Goal: Task Accomplishment & Management: Manage account settings

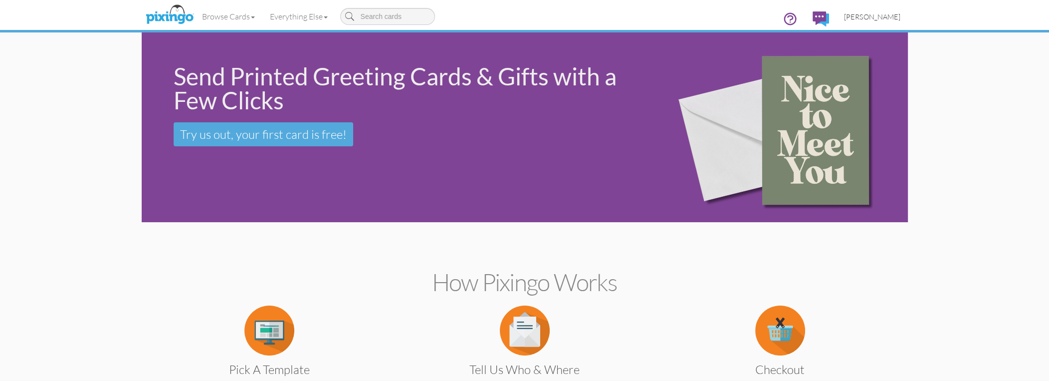
click at [873, 19] on span "[PERSON_NAME]" at bounding box center [872, 16] width 56 height 8
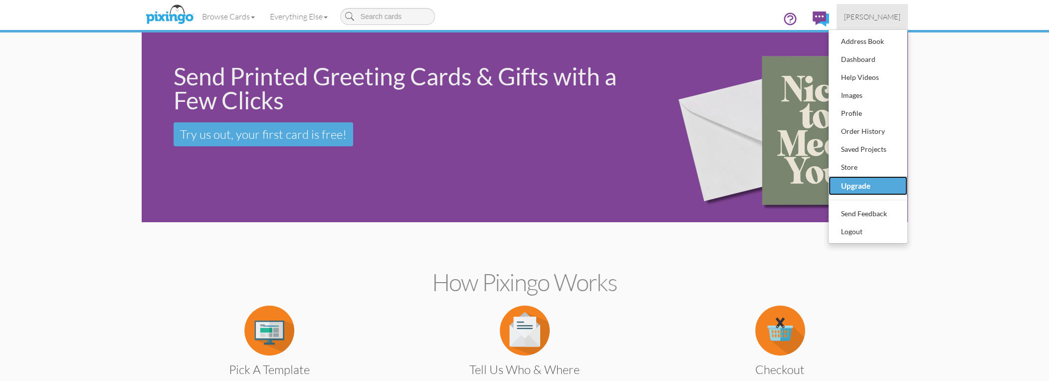
click at [849, 187] on div "Upgrade" at bounding box center [868, 186] width 59 height 16
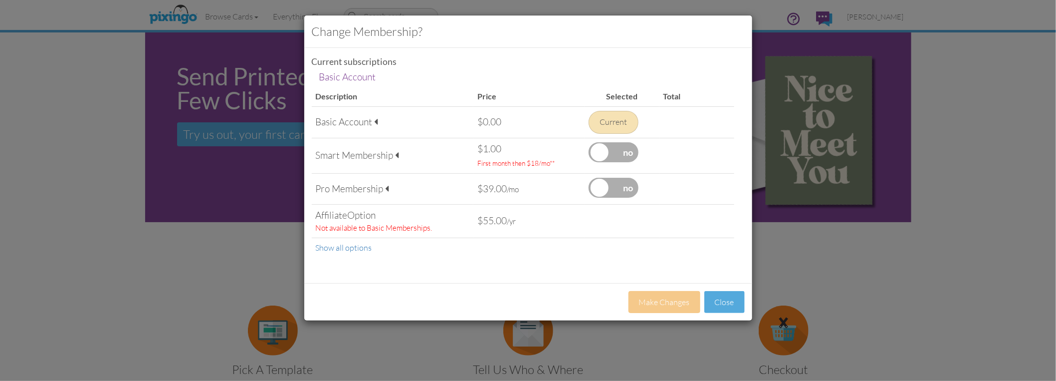
click at [613, 147] on label at bounding box center [614, 152] width 50 height 20
click at [0, 0] on input "checkbox" at bounding box center [0, 0] width 0 height 0
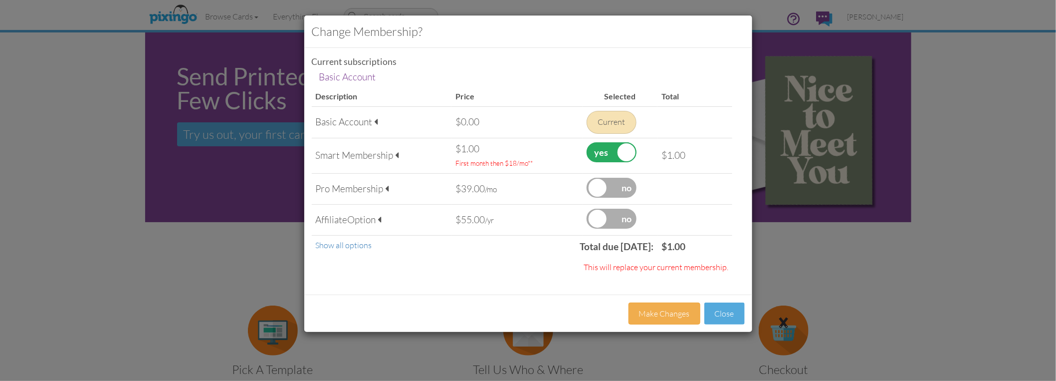
click at [370, 150] on div "Smart Membership" at bounding box center [382, 155] width 132 height 13
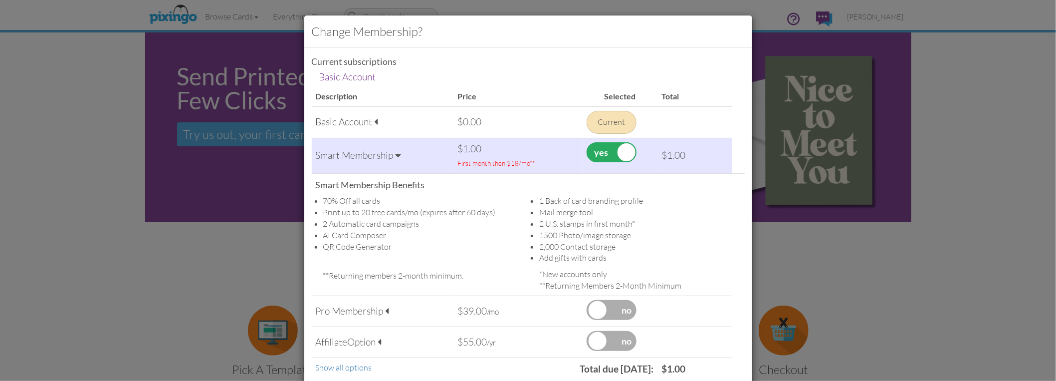
scroll to position [86, 0]
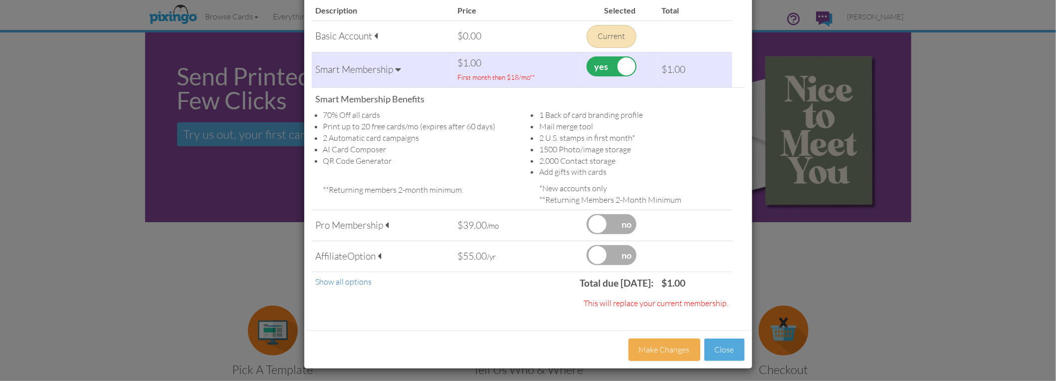
click at [396, 224] on div "Pro Membership" at bounding box center [383, 224] width 134 height 13
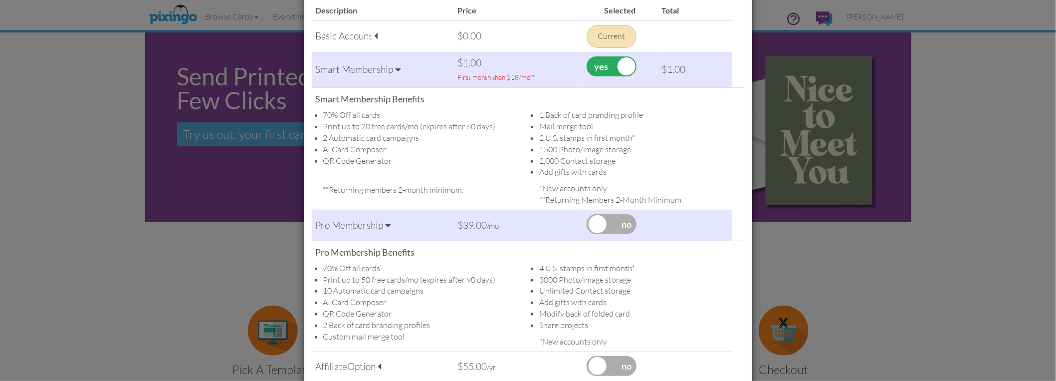
scroll to position [196, 0]
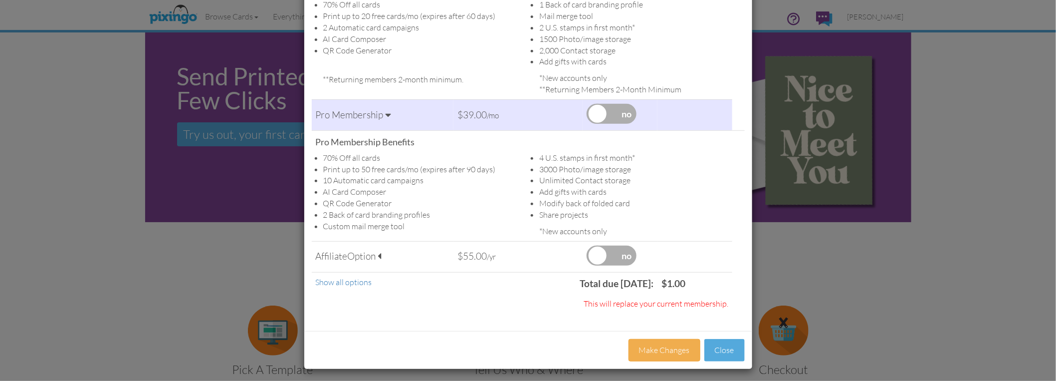
click at [363, 251] on span "Option" at bounding box center [362, 256] width 28 height 12
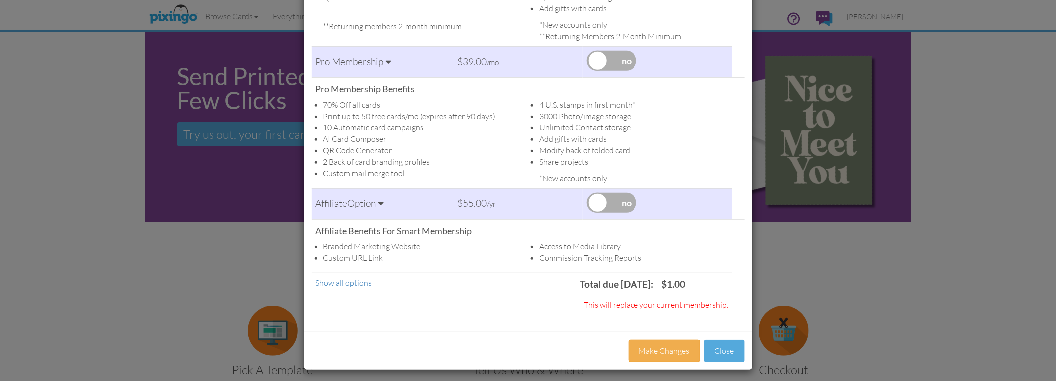
scroll to position [0, 0]
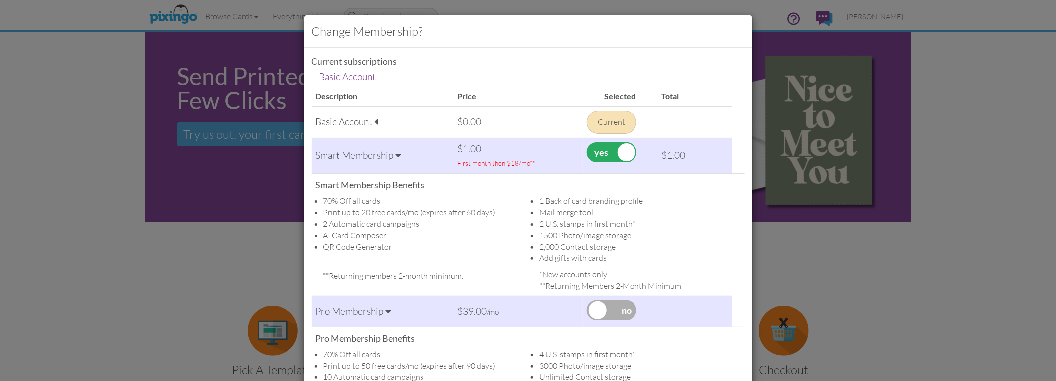
click at [112, 172] on div "Change Membership? Current subscriptions Basic Account Basic Account Descriptio…" at bounding box center [528, 190] width 1056 height 381
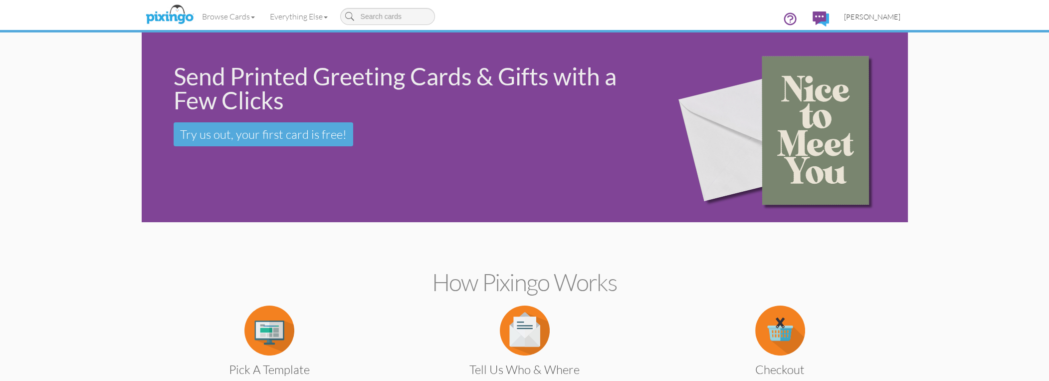
click at [871, 14] on span "[PERSON_NAME]" at bounding box center [872, 16] width 56 height 8
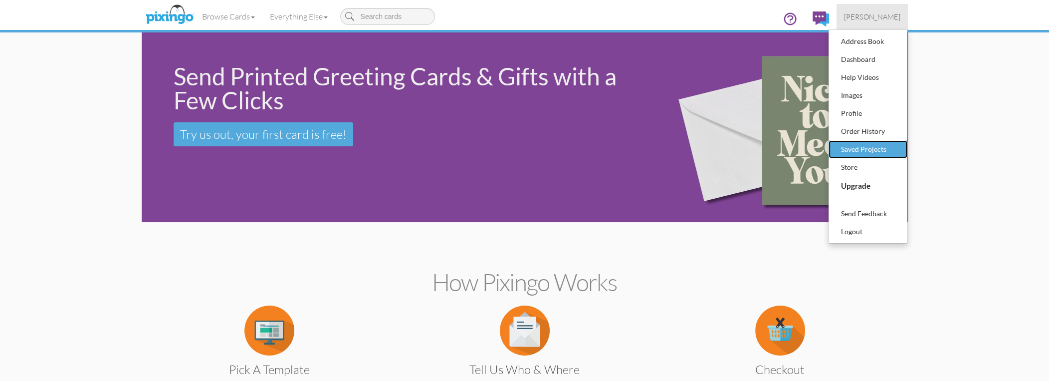
click at [858, 150] on div "Saved Projects" at bounding box center [868, 149] width 59 height 15
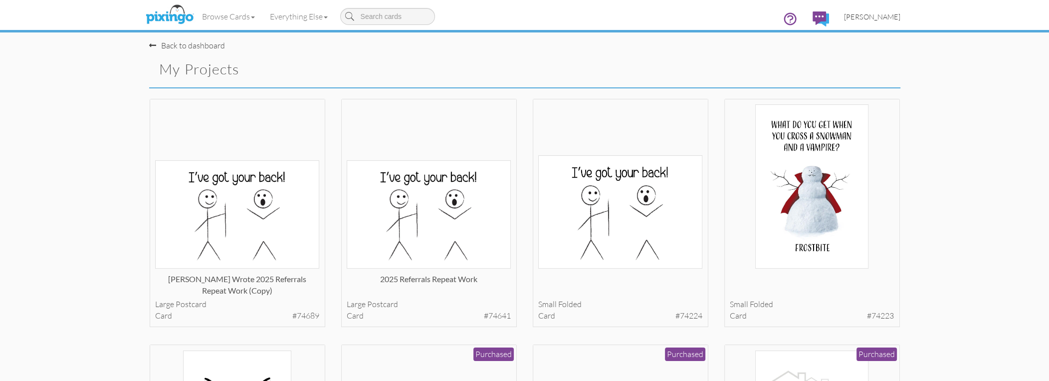
click at [863, 8] on link "[PERSON_NAME]" at bounding box center [872, 16] width 71 height 25
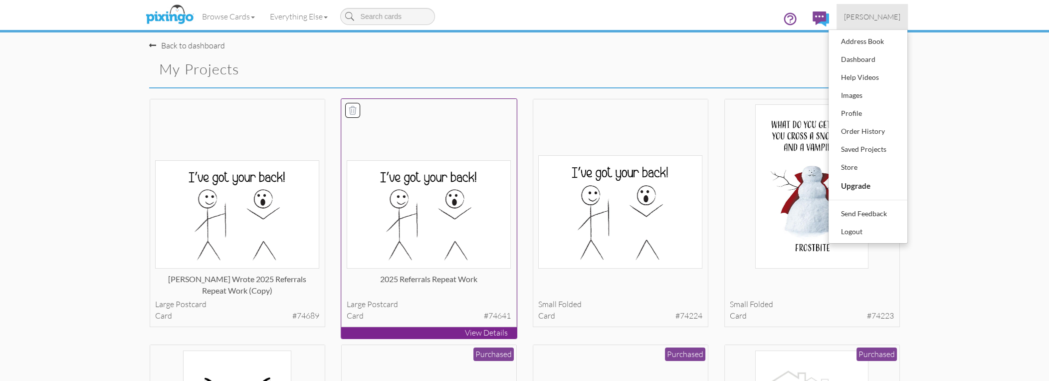
click at [485, 189] on img at bounding box center [429, 214] width 164 height 108
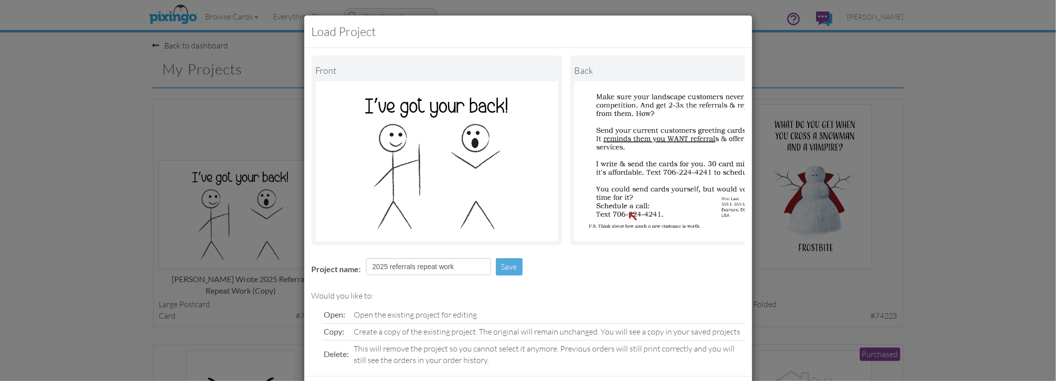
scroll to position [54, 0]
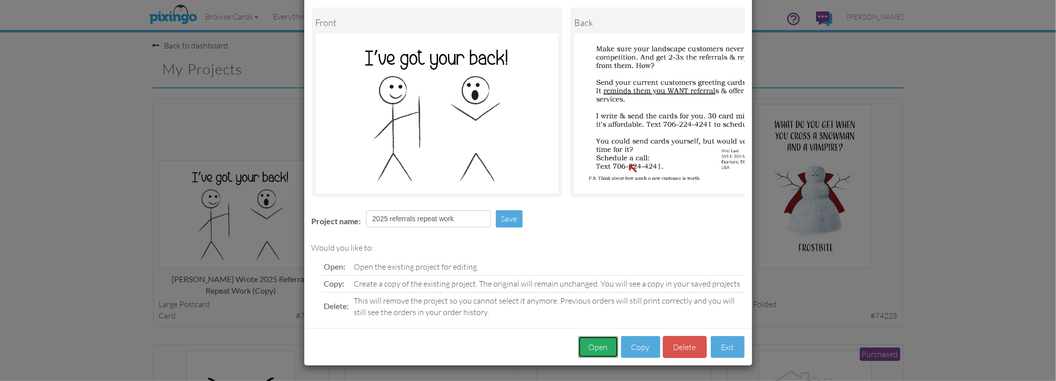
click at [600, 346] on button "Open" at bounding box center [598, 347] width 40 height 22
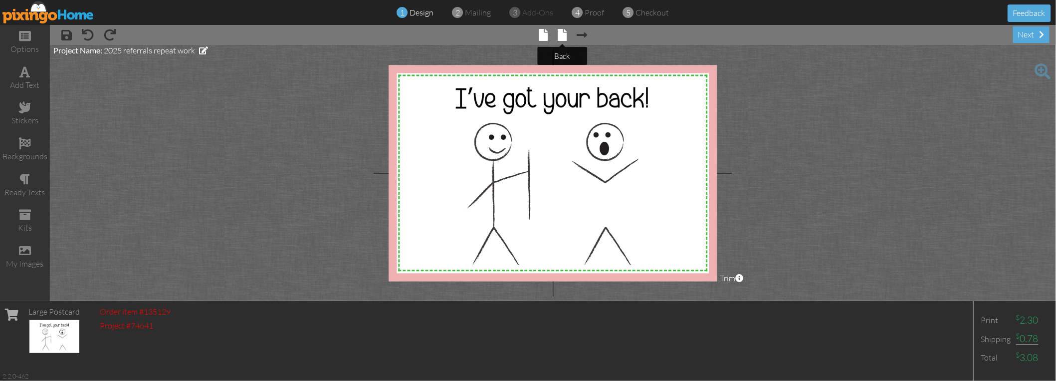
click at [561, 29] on span at bounding box center [562, 35] width 9 height 12
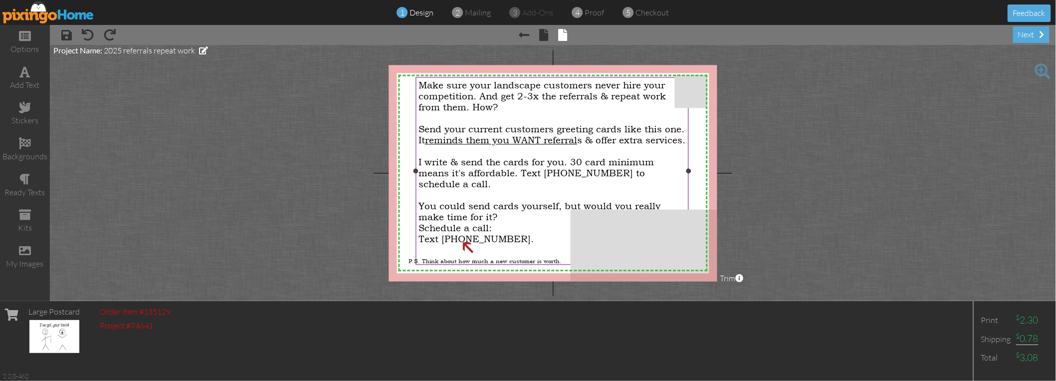
click at [468, 109] on span "Make sure your landscape customers never hire your competition. And get 2-3x th…" at bounding box center [542, 96] width 247 height 33
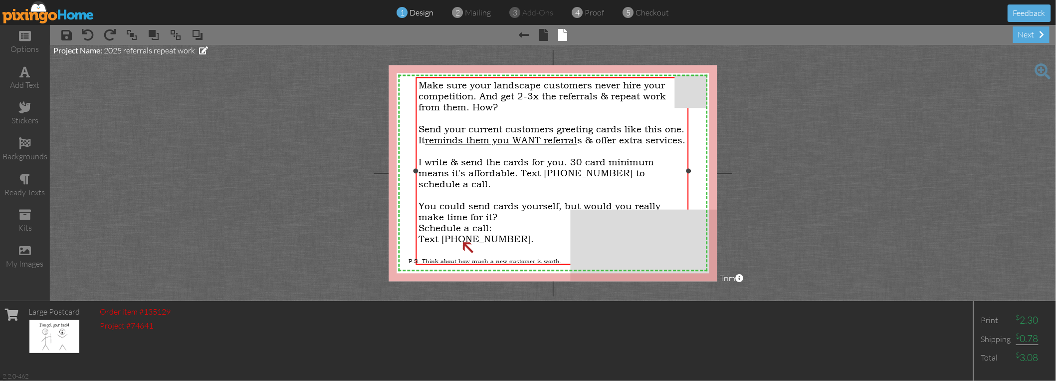
click at [454, 110] on span "Make sure your landscape customers never hire your competition. And get 2-3x th…" at bounding box center [542, 96] width 247 height 33
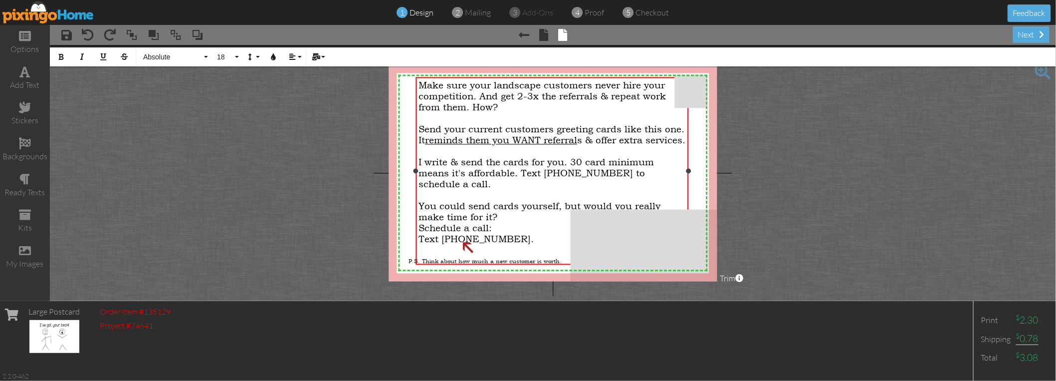
click at [453, 107] on span "Make sure your landscape customers never hire your competition. And get 2-3x th…" at bounding box center [542, 96] width 247 height 33
click at [499, 95] on span "Make sure your landscape customers never hire your competition. And get 2-3x th…" at bounding box center [542, 96] width 247 height 33
click at [455, 107] on span "Make sure your landscape customers never hire your competition. And get 2-3x th…" at bounding box center [542, 96] width 247 height 33
click at [455, 108] on span "Make sure your landscape customers never hire your competition. And get 2-3x th…" at bounding box center [542, 96] width 247 height 33
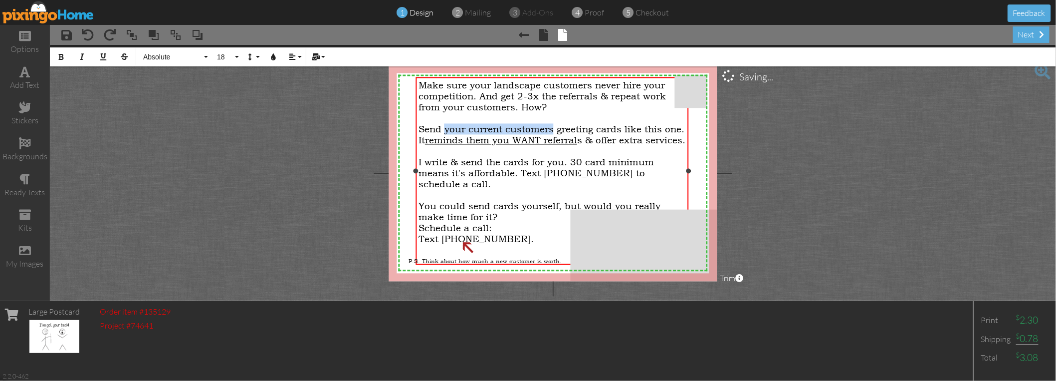
drag, startPoint x: 554, startPoint y: 129, endPoint x: 446, endPoint y: 130, distance: 107.8
click at [446, 130] on span "Send your current customers greeting cards like this one. It reminds them you W…" at bounding box center [552, 135] width 267 height 22
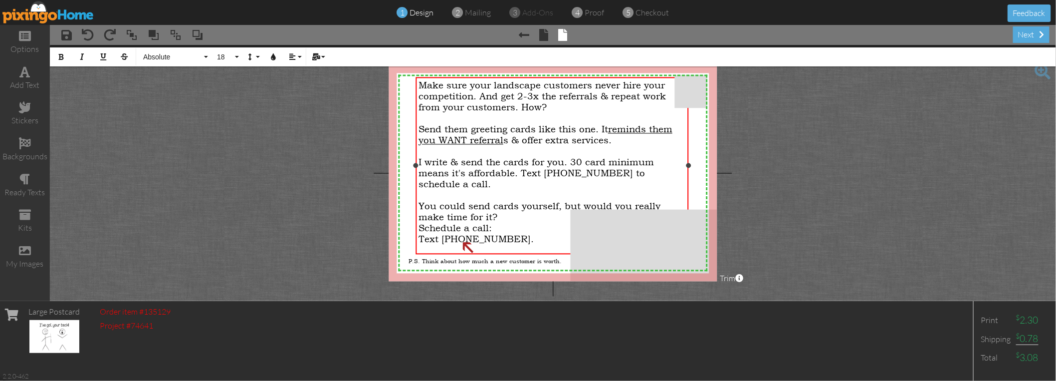
click at [658, 126] on span "reminds them you WANT referral" at bounding box center [546, 135] width 254 height 22
click at [659, 126] on span "reminds them you WANT referral" at bounding box center [546, 135] width 254 height 22
click at [643, 162] on span "I write & send the cards for you. 30 card minimum means it's affordable. Text […" at bounding box center [536, 173] width 235 height 33
click at [642, 161] on span "I write & send the cards for you. 30 card minimum means it's affordable. Text […" at bounding box center [536, 173] width 235 height 33
click at [641, 162] on span "I write & send the cards for you. 30 card minimum means it's affordable. Text […" at bounding box center [536, 173] width 235 height 33
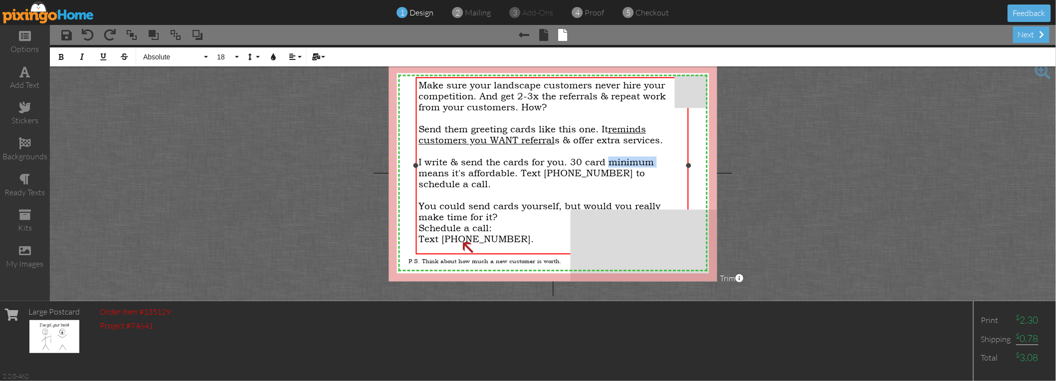
click at [641, 162] on span "I write & send the cards for you. 30 card minimum means it's affordable. Text […" at bounding box center [536, 173] width 235 height 33
click at [571, 159] on span "I write & send the cards for you. 30 card minimum means it's affordable. Text […" at bounding box center [536, 173] width 235 height 33
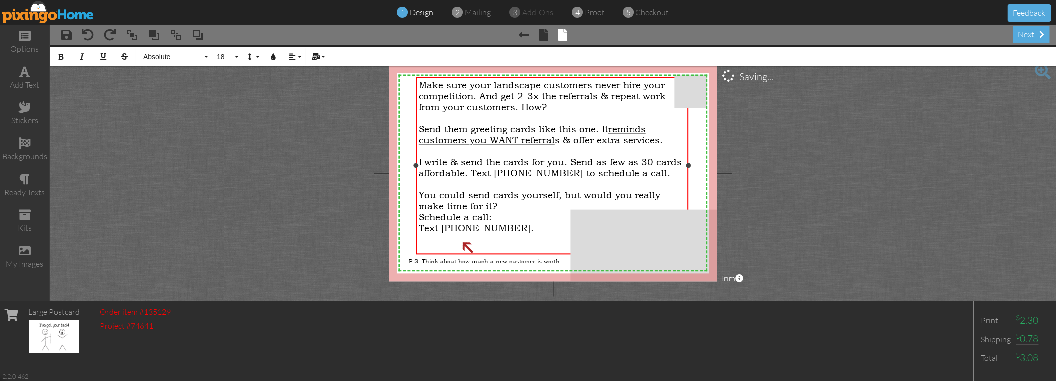
click at [681, 159] on div "I write & send the cards for you. Send as few as 30 cards affordable. Text [PHO…" at bounding box center [552, 168] width 267 height 22
click at [643, 161] on span "I write & send the cards for you. Send as few as 30 cards affordable. Text [PHO…" at bounding box center [550, 168] width 263 height 22
click at [418, 170] on div "Make sure your landscape customers never hire your competition. And get 2-3x th…" at bounding box center [552, 167] width 272 height 181
click at [420, 171] on span "I write & send the cards for you. Send as few as 30 cards affordable. Text [PHO…" at bounding box center [550, 168] width 263 height 22
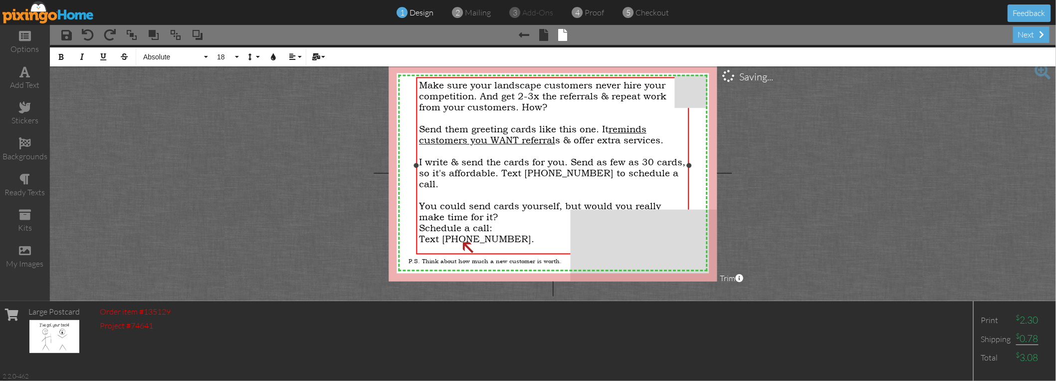
click at [523, 190] on div at bounding box center [552, 195] width 267 height 11
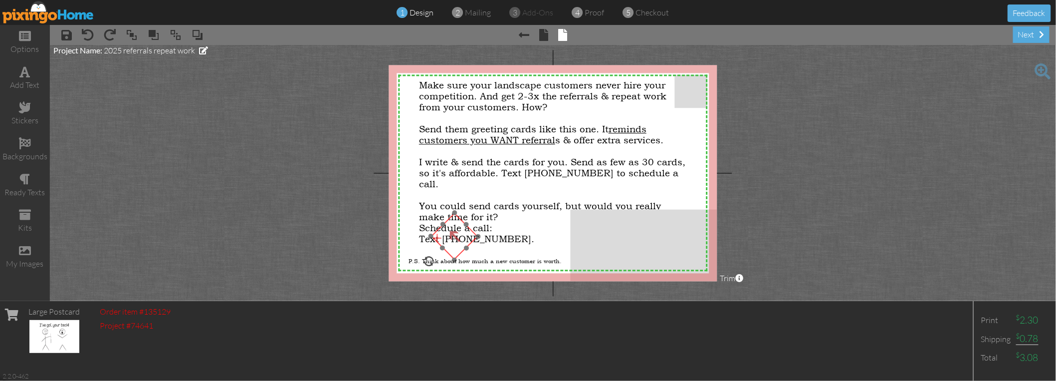
drag, startPoint x: 469, startPoint y: 248, endPoint x: 456, endPoint y: 237, distance: 17.0
click at [456, 237] on img at bounding box center [453, 236] width 47 height 47
drag, startPoint x: 478, startPoint y: 236, endPoint x: 491, endPoint y: 234, distance: 13.6
click at [491, 234] on div "×" at bounding box center [461, 236] width 63 height 63
click at [369, 222] on project-studio-wrapper "X X X X X X X X X X X X X X X X X X X X X X X X X X X X X X X X X X X X X X X X…" at bounding box center [553, 173] width 1006 height 256
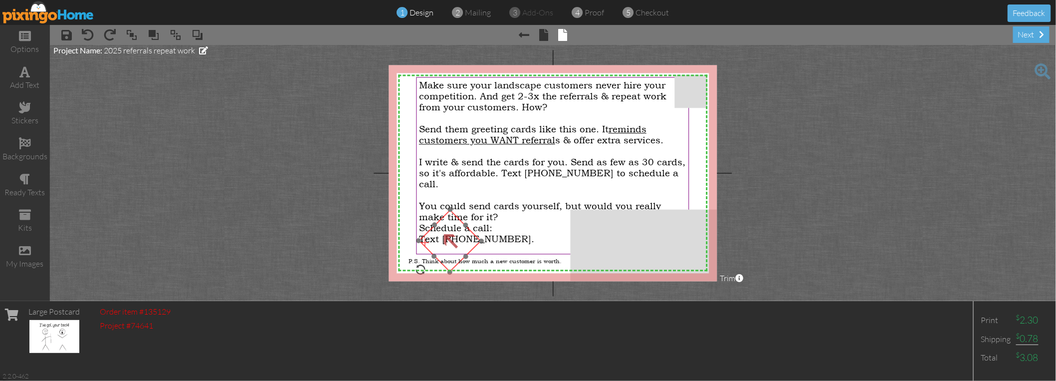
drag, startPoint x: 461, startPoint y: 240, endPoint x: 415, endPoint y: 236, distance: 46.6
click at [449, 245] on img at bounding box center [450, 240] width 63 height 63
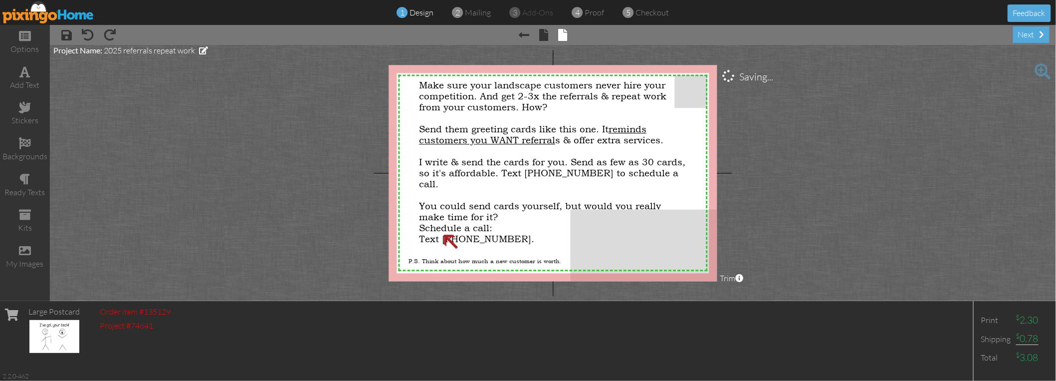
click at [372, 221] on project-studio-wrapper "X X X X X X X X X X X X X X X X X X X X X X X X X X X X X X X X X X X X X X X X…" at bounding box center [553, 173] width 1006 height 256
click at [821, 145] on project-studio-wrapper "X X X X X X X X X X X X X X X X X X X X X X X X X X X X X X X X X X X X X X X X…" at bounding box center [553, 173] width 1006 height 256
click at [511, 99] on span "Make sure your landscape customers never hire your competition. And get 2-3x th…" at bounding box center [542, 96] width 247 height 33
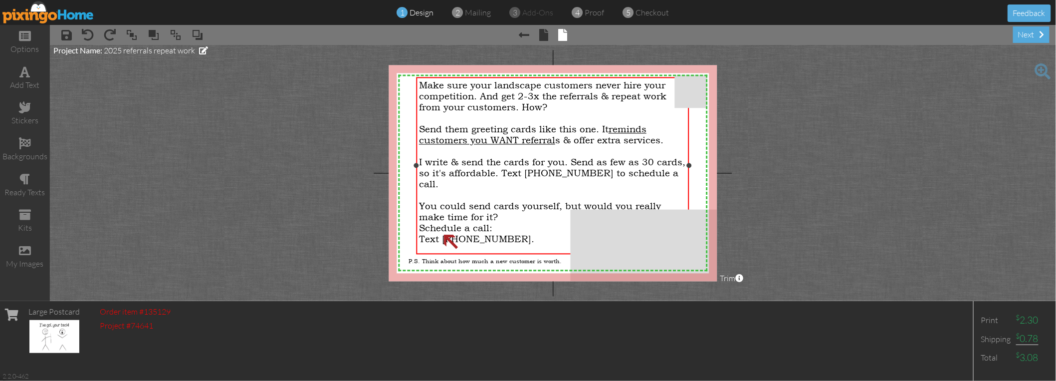
click at [511, 99] on span "Make sure your landscape customers never hire your competition. And get 2-3x th…" at bounding box center [542, 96] width 247 height 33
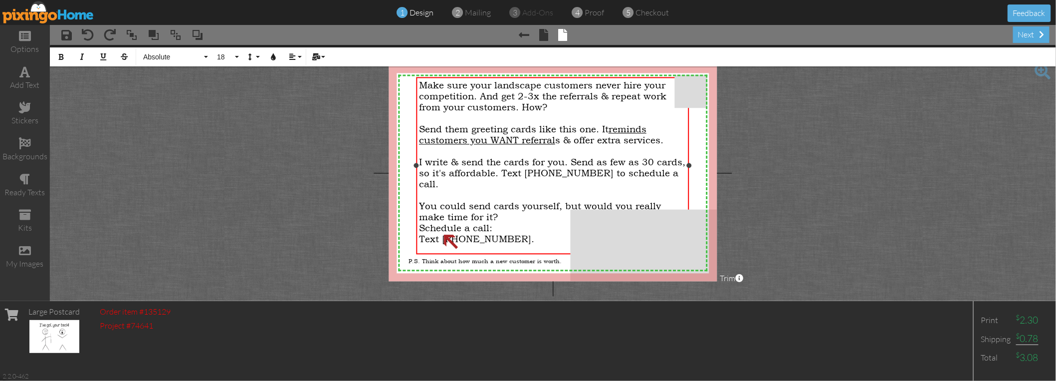
click at [503, 97] on span "Make sure your landscape customers never hire your competition. And get 2-3x th…" at bounding box center [542, 96] width 247 height 33
click at [501, 99] on span "Make sure your landscape customers never hire your competition. And get 2-3x th…" at bounding box center [542, 96] width 247 height 33
click at [583, 98] on span "Make sure your landscape customers never hire your competition. And ensure you …" at bounding box center [542, 96] width 246 height 33
click at [602, 94] on span "Make sure your landscape customers never hire your competition. And ensure you …" at bounding box center [552, 96] width 266 height 33
click at [601, 97] on span "Make sure your landscape customers never hire your competition. And ensure you …" at bounding box center [542, 91] width 246 height 22
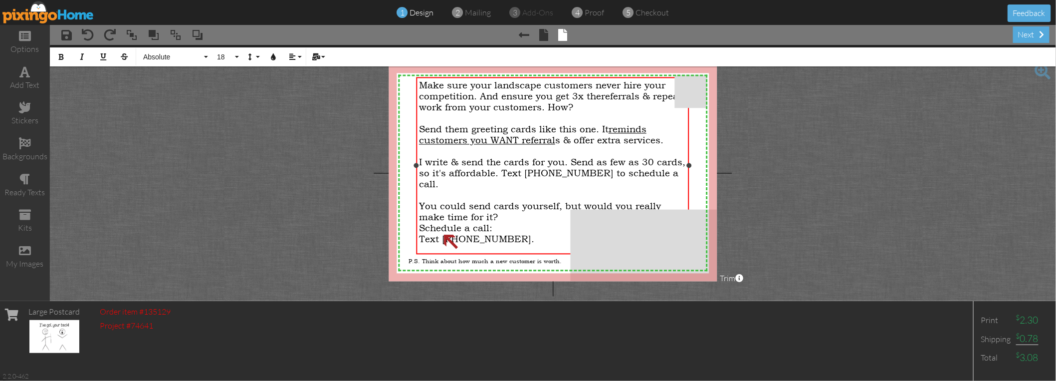
click at [654, 92] on span "referrals & repeat work from your customers. How?" at bounding box center [550, 102] width 263 height 22
click at [615, 110] on div "repeat work from your customers. How?" at bounding box center [552, 107] width 267 height 11
click at [478, 130] on span "Send them greeting cards like this one. It reminds customers you WANT referral …" at bounding box center [541, 135] width 244 height 22
click at [458, 132] on span "Send them greeting cards like this one. It reminds customers you WANT referral …" at bounding box center [541, 135] width 244 height 22
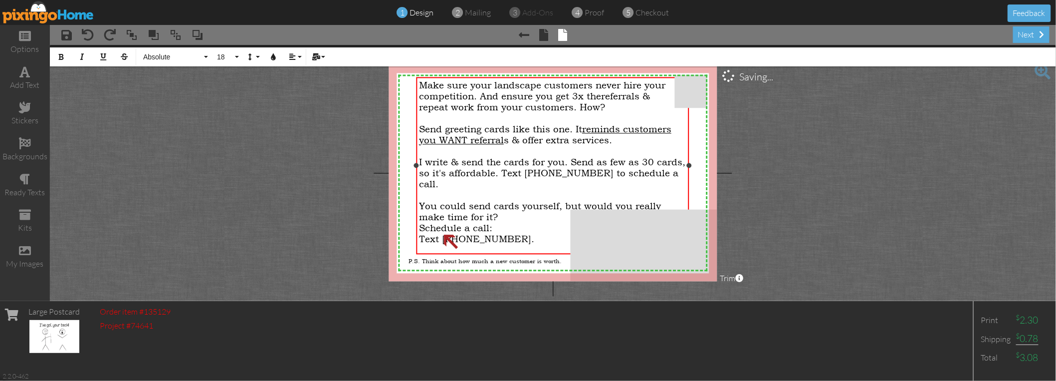
click at [627, 130] on span "reminds customers you WANT referral" at bounding box center [545, 135] width 252 height 22
click at [662, 138] on span "Send greeting cards like this one. It reminds your customers you WANT referral …" at bounding box center [541, 135] width 244 height 22
drag, startPoint x: 664, startPoint y: 138, endPoint x: 543, endPoint y: 137, distance: 121.2
click at [543, 137] on div "Send greeting cards like this one. It reminds your customers you WANT referral …" at bounding box center [552, 135] width 267 height 22
click at [100, 59] on icon "button" at bounding box center [103, 56] width 7 height 7
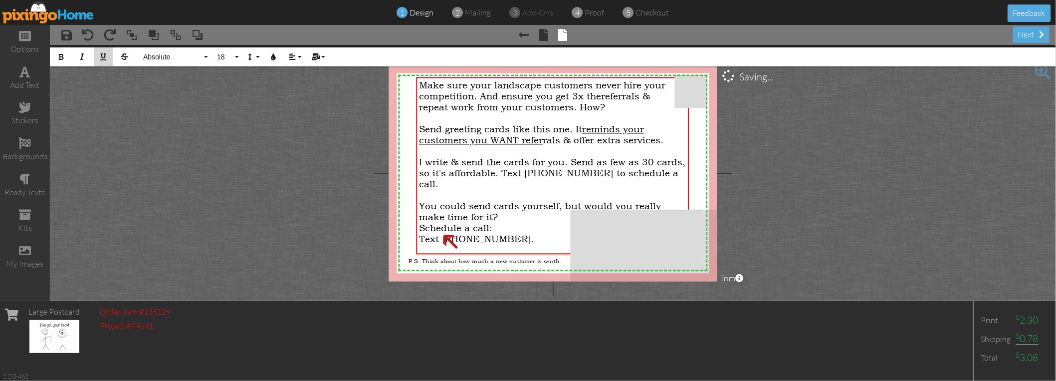
click at [108, 55] on button "Underline" at bounding box center [103, 56] width 19 height 19
click at [160, 89] on project-studio-wrapper "X X X X X X X X X X X X X X X X X X X X X X X X X X X X X X X X X X X X X X X X…" at bounding box center [553, 173] width 1006 height 256
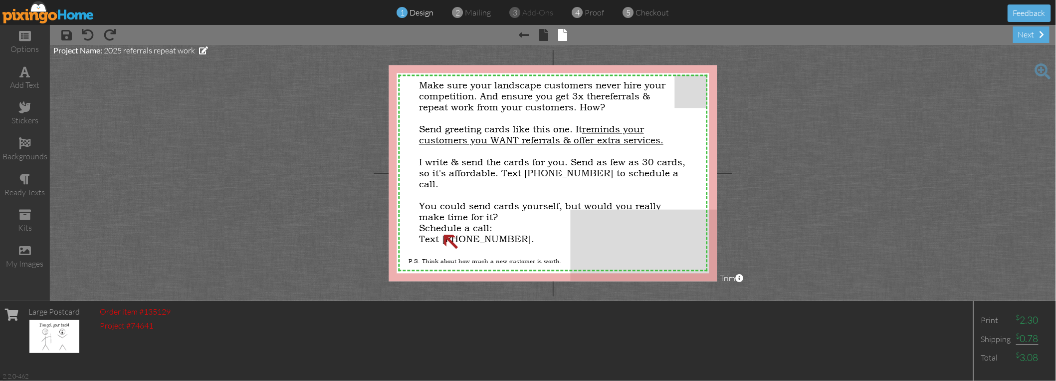
click at [317, 179] on project-studio-wrapper "X X X X X X X X X X X X X X X X X X X X X X X X X X X X X X X X X X X X X X X X…" at bounding box center [553, 173] width 1006 height 256
click at [312, 183] on project-studio-wrapper "X X X X X X X X X X X X X X X X X X X X X X X X X X X X X X X X X X X X X X X X…" at bounding box center [553, 173] width 1006 height 256
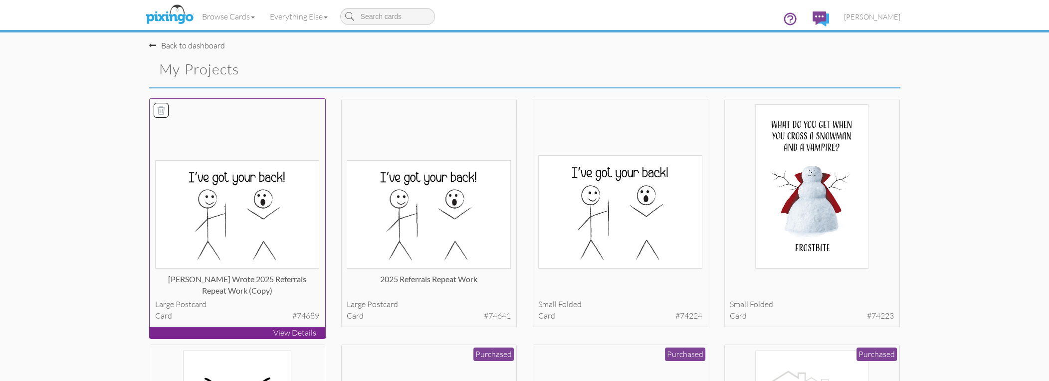
click at [276, 213] on img at bounding box center [237, 214] width 164 height 108
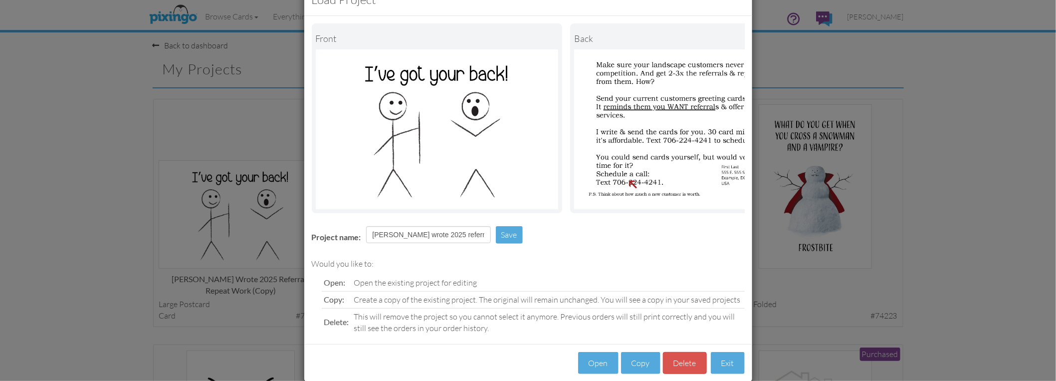
scroll to position [54, 0]
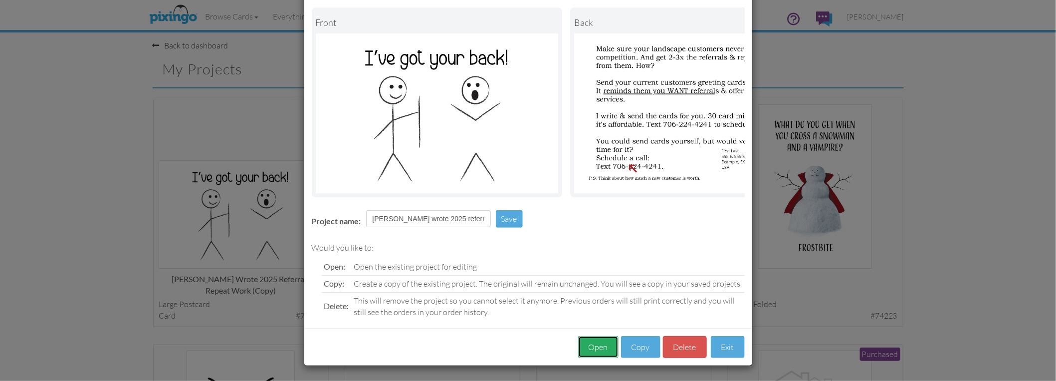
click at [596, 349] on button "Open" at bounding box center [598, 347] width 40 height 22
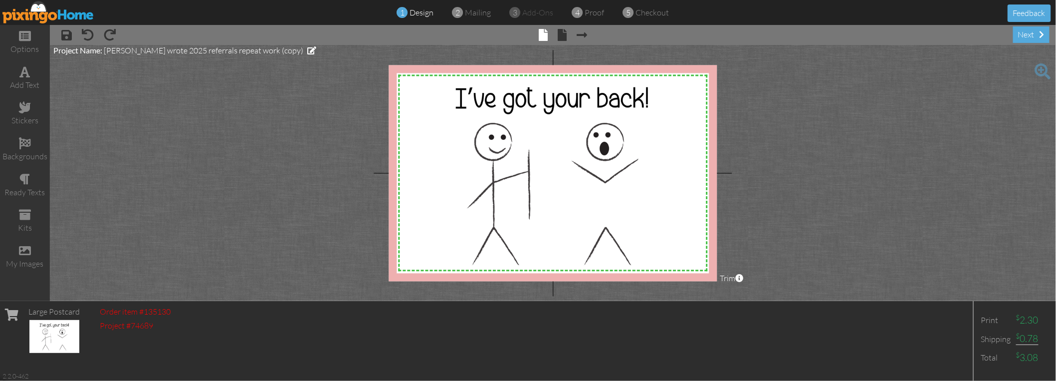
click at [569, 34] on span "× Next page" at bounding box center [577, 34] width 20 height 16
click at [566, 35] on span at bounding box center [562, 35] width 9 height 12
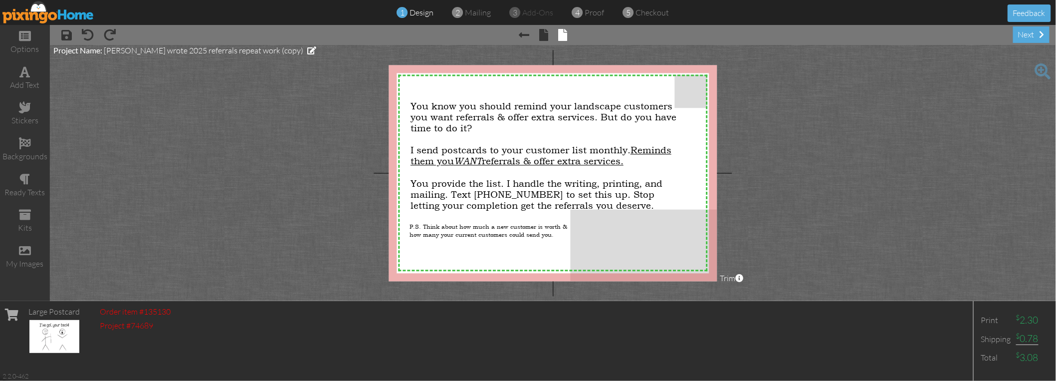
click at [337, 134] on project-studio-wrapper "X X X X X X X X X X X X X X X X X X X X X X X X X X X X X X X X X X X X X X X X…" at bounding box center [553, 173] width 1006 height 256
click at [431, 104] on span "You know you should remind your landscape customers you want referrals & offer …" at bounding box center [544, 117] width 266 height 33
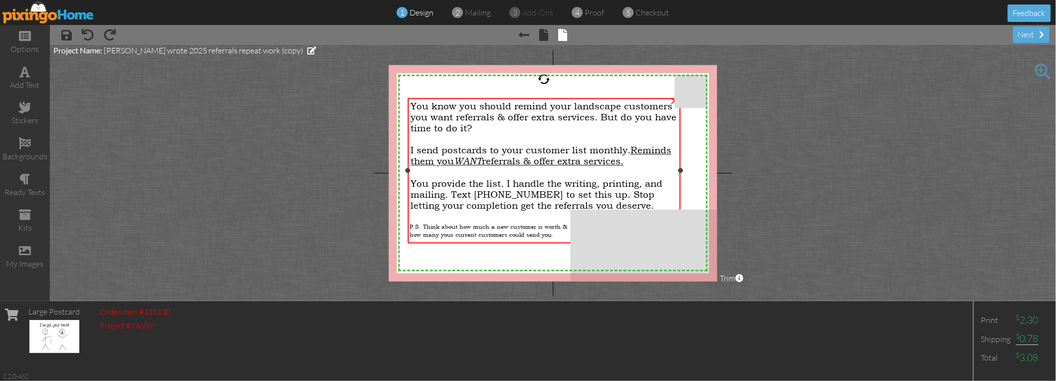
click at [431, 104] on span "You know you should remind your landscape customers you want referrals & offer …" at bounding box center [544, 117] width 266 height 33
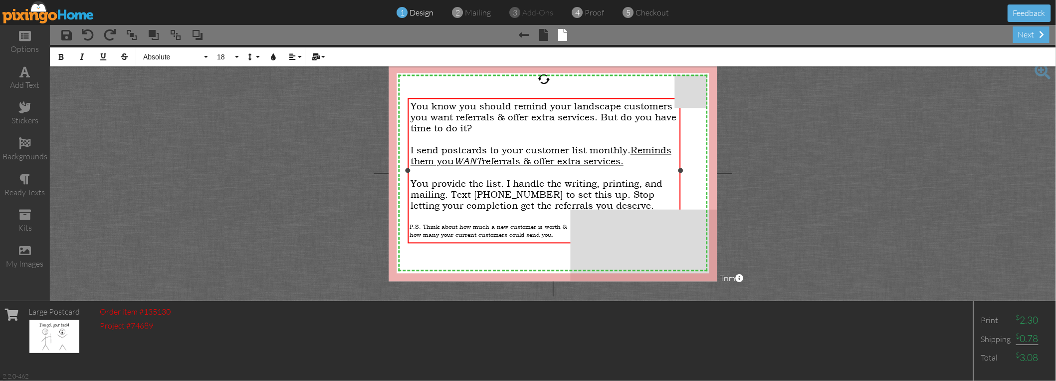
click at [431, 104] on span "You know you should remind your landscape customers you want referrals & offer …" at bounding box center [544, 117] width 266 height 33
click at [508, 115] on span "You know you should remind your landscape customers you want referrals & offer …" at bounding box center [544, 117] width 266 height 33
click at [339, 135] on project-studio-wrapper "X X X X X X X X X X X X X X X X X X X X X X X X X X X X X X X X X X X X X X X X…" at bounding box center [553, 173] width 1006 height 256
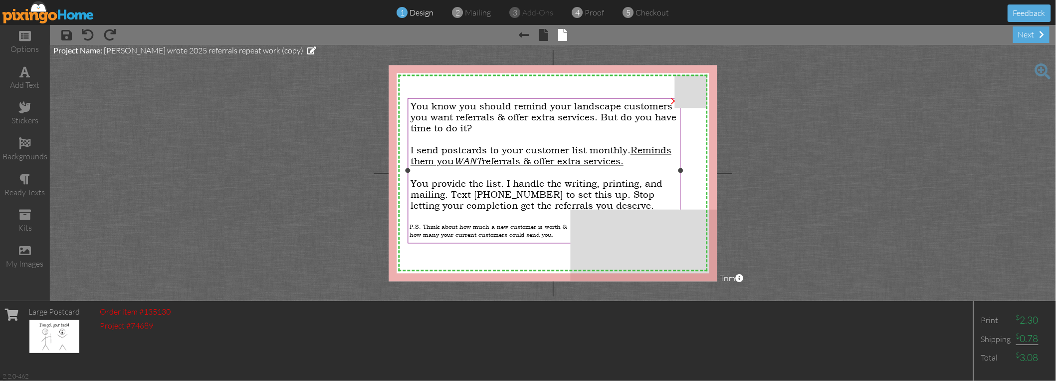
click at [572, 187] on span "You provide the list. I handle the writing, printing, and mailing. Text [PHONE_…" at bounding box center [537, 194] width 252 height 33
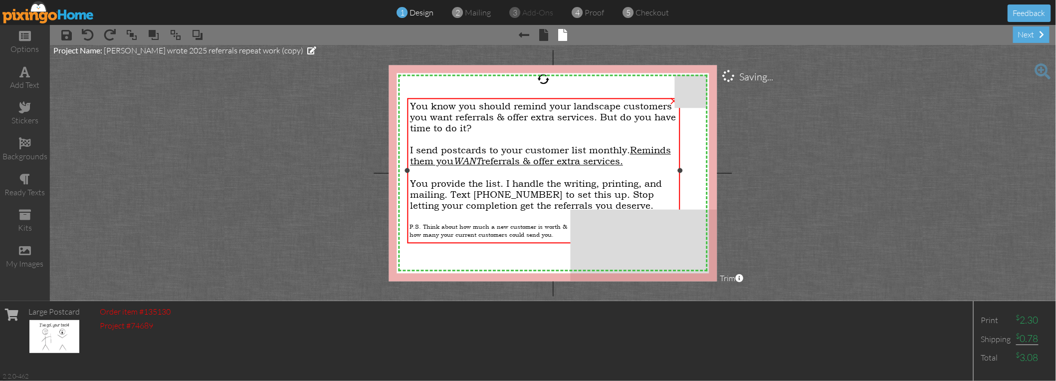
click at [572, 187] on span "You provide the list. I handle the writing, printing, and mailing. Text [PHONE_…" at bounding box center [536, 194] width 252 height 33
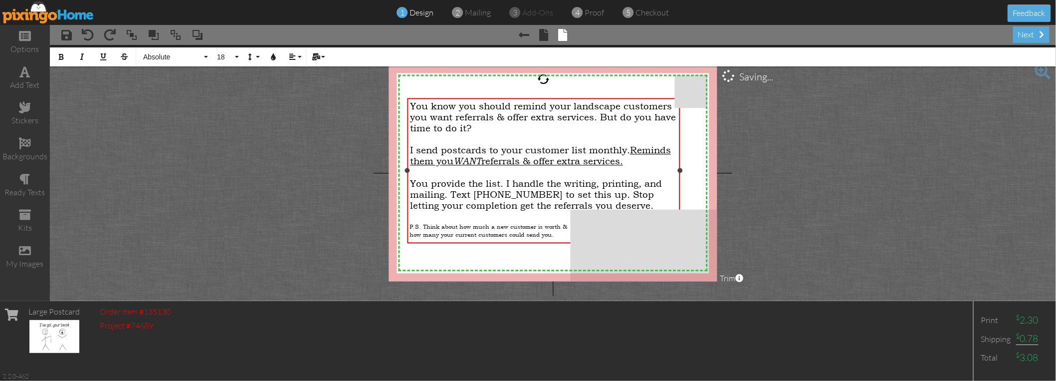
click at [566, 191] on span "You provide the list. I handle the writing, printing, and mailing. Text [PHONE_…" at bounding box center [536, 194] width 252 height 33
click at [587, 192] on span "You provide the list. I handle the writing, printing, and mailing. Text [PHONE_…" at bounding box center [536, 194] width 252 height 33
click at [601, 191] on span "You provide the list. I handle the writing, printing, and mailing. Text [PHONE_…" at bounding box center [536, 194] width 252 height 33
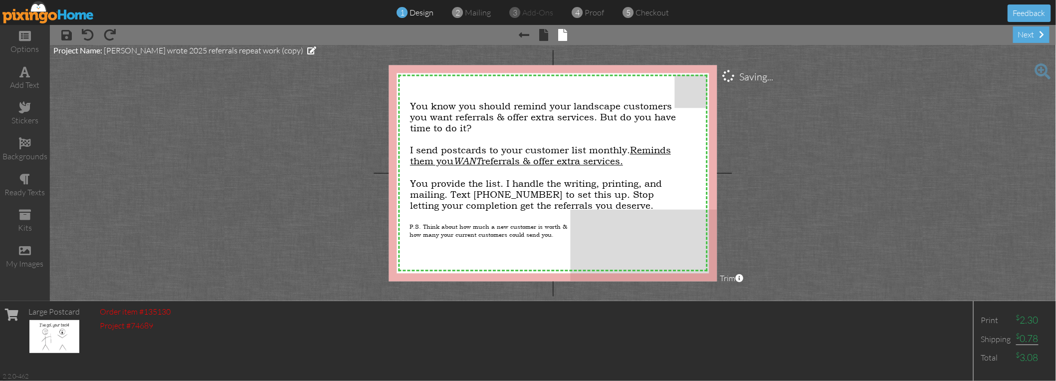
click at [331, 130] on project-studio-wrapper "X X X X X X X X X X X X X X X X X X X X X X X X X X X X X X X X X X X X X X X X…" at bounding box center [553, 173] width 1006 height 256
click at [362, 126] on project-studio-wrapper "X X X X X X X X X X X X X X X X X X X X X X X X X X X X X X X X X X X X X X X X…" at bounding box center [553, 173] width 1006 height 256
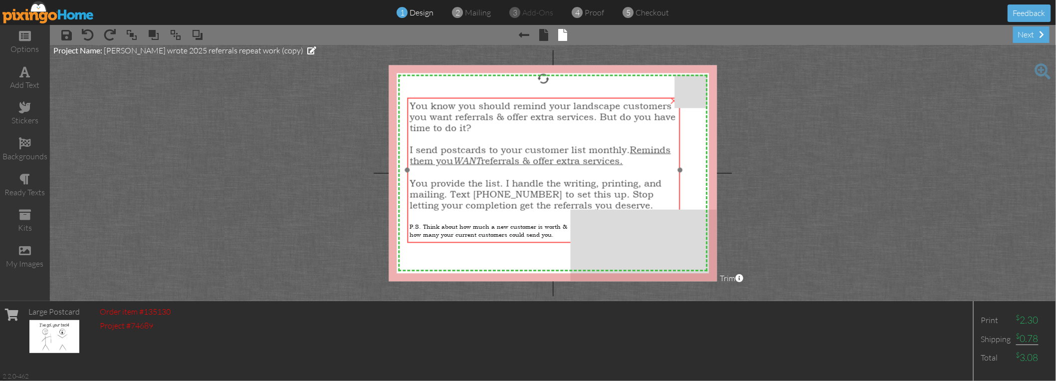
click at [465, 127] on span "You know you should remind your landscape customers you want referrals & offer …" at bounding box center [543, 116] width 266 height 33
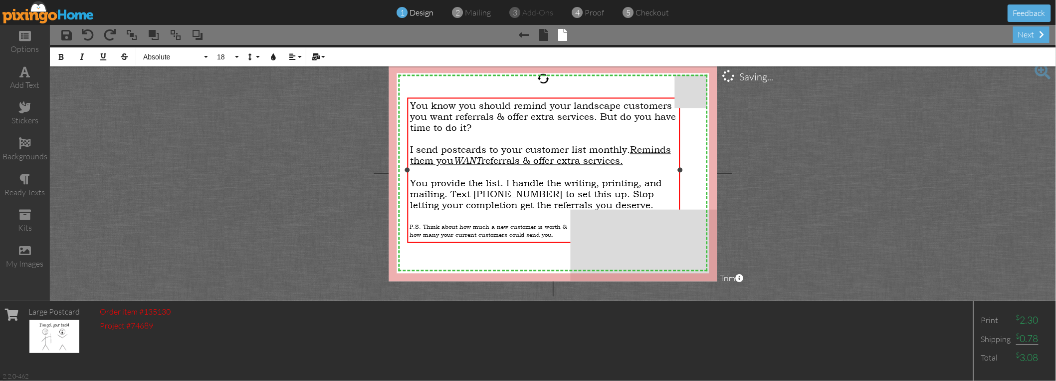
click at [465, 127] on span "You know you should remind your landscape customers you want referrals & offer …" at bounding box center [543, 116] width 266 height 33
click at [411, 146] on span "I send postcards to your customer list monthly. Reminds them you WANT referrals…" at bounding box center [540, 155] width 261 height 22
click at [414, 149] on span "I send postcards to your customer list monthly. Reminds them you WANT referrals…" at bounding box center [540, 155] width 261 height 22
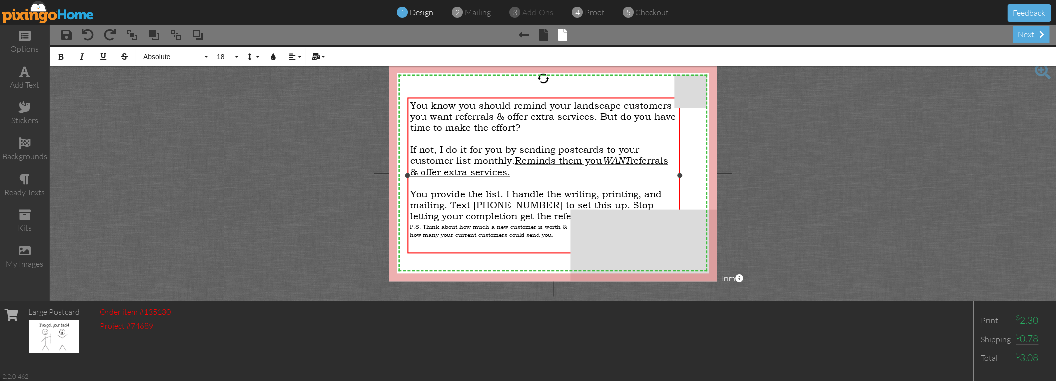
click at [604, 159] on div "If not, I do it for you by sending postcards to your customer list monthly. Rem…" at bounding box center [543, 160] width 267 height 33
click at [584, 159] on div "If not, I do it for you by sending postcards to your customer list monthly. Rem…" at bounding box center [543, 160] width 267 height 33
click at [603, 160] on div "If not, I do it for you by sending postcards to your customer list monthly. Rem…" at bounding box center [543, 160] width 267 height 33
click at [592, 158] on div "If not, I do it for you by sending postcards to your customer list monthly. Rem…" at bounding box center [543, 160] width 267 height 33
click at [602, 161] on div "If not, I do it for you by sending postcards to your customer list monthly. Rem…" at bounding box center [543, 160] width 267 height 33
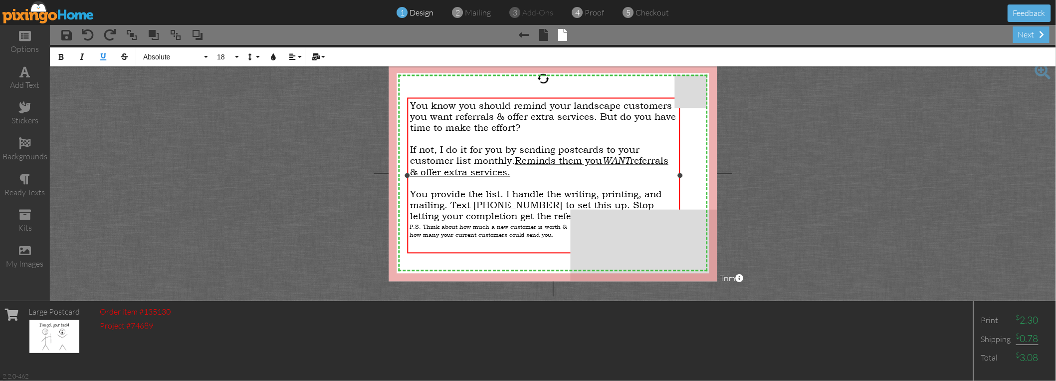
drag, startPoint x: 530, startPoint y: 129, endPoint x: 445, endPoint y: 130, distance: 84.8
click at [445, 130] on div "You know you should remind your landscape customers you want referrals & offer …" at bounding box center [543, 116] width 267 height 33
click at [467, 130] on span "You know you should remind your landscape customers you want referrals & offer …" at bounding box center [543, 116] width 266 height 33
click at [548, 132] on div "You know you should remind your landscape customers you want referrals & offer …" at bounding box center [543, 116] width 267 height 33
click at [516, 124] on span "You know you should remind your landscape customers you want referrals & offer …" at bounding box center [543, 116] width 266 height 33
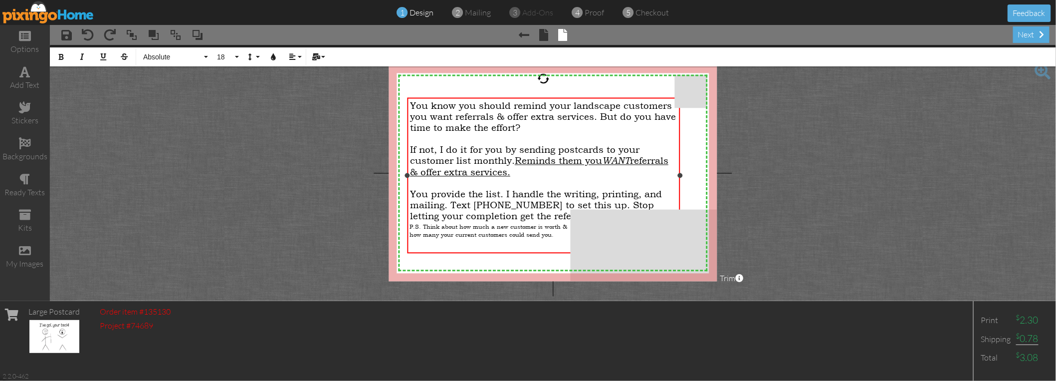
drag, startPoint x: 524, startPoint y: 126, endPoint x: 451, endPoint y: 130, distance: 72.9
click at [444, 127] on div "You know you should remind your landscape customers you want referrals & offer …" at bounding box center [543, 116] width 267 height 33
click at [444, 151] on span "If not, I do it for you by sending postcards to your customer list monthly. Rem…" at bounding box center [539, 160] width 258 height 33
click at [509, 149] on span "If not, I'll do it for you by sending postcards to your customer list monthly. …" at bounding box center [539, 160] width 258 height 33
click at [518, 160] on span "Reminds them you WANT referrals & offer extra services." at bounding box center [539, 166] width 258 height 22
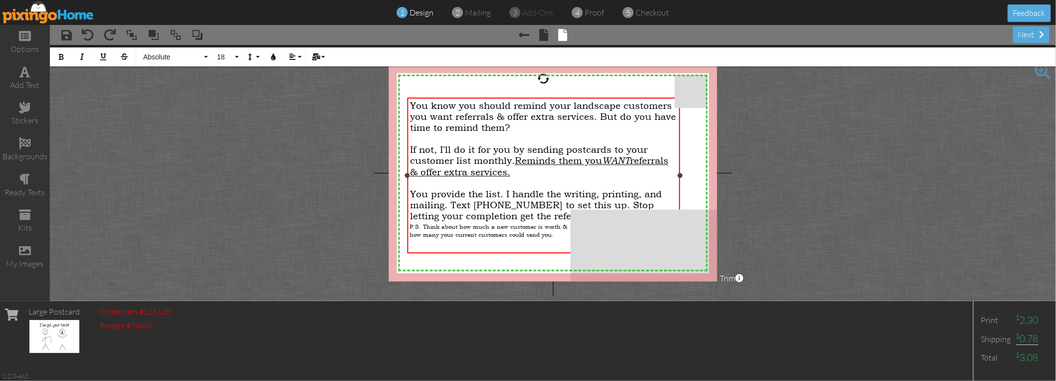
click at [604, 158] on div "If not, I'll do it for you by sending postcards to your customer list monthly. …" at bounding box center [543, 160] width 267 height 33
click at [589, 162] on span "Reminds them you WANT referrals & offer extra services." at bounding box center [539, 166] width 258 height 22
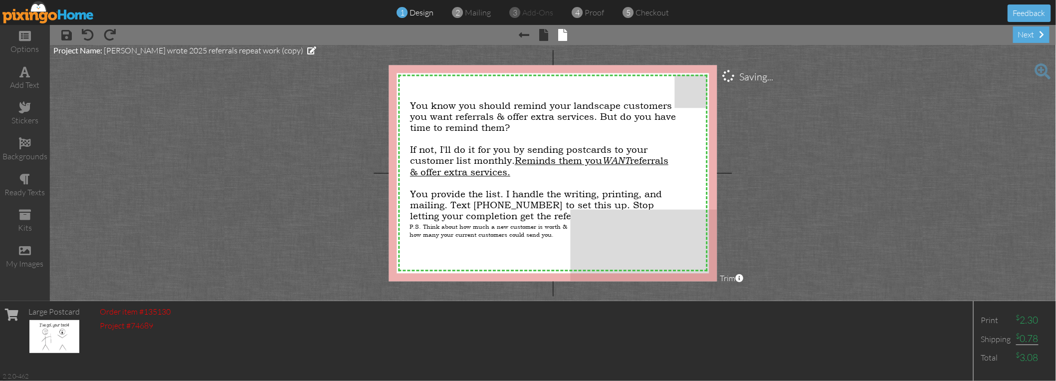
click at [351, 138] on project-studio-wrapper "X X X X X X X X X X X X X X X X X X X X X X X X X X X X X X X X X X X X X X X X…" at bounding box center [553, 173] width 1006 height 256
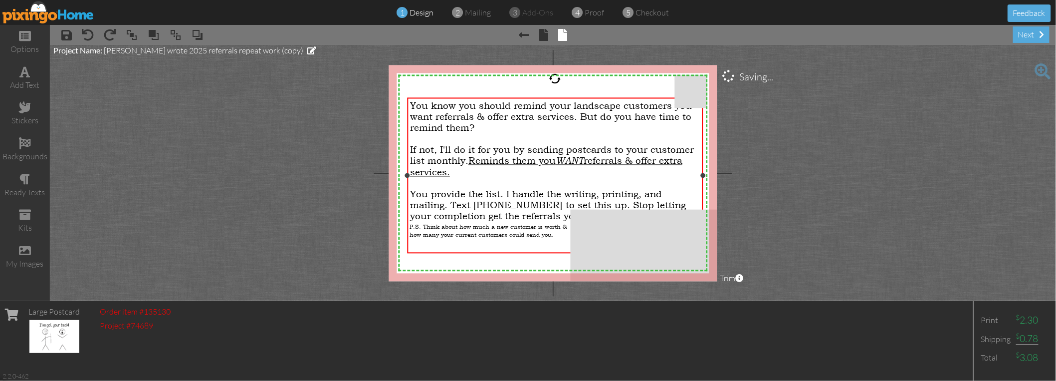
drag, startPoint x: 679, startPoint y: 174, endPoint x: 702, endPoint y: 174, distance: 23.0
click at [702, 174] on div at bounding box center [702, 175] width 5 height 5
click at [525, 203] on span "You provide the list. I handle the writing, printing, and mailing. Text [PHONE_…" at bounding box center [548, 205] width 276 height 33
click at [605, 202] on span "You provide the list. I handle the writing, printing, and mailing. Text [PHONE_…" at bounding box center [548, 205] width 276 height 33
click at [609, 201] on span "You provide the list. I handle the writing, printing, and mailing. Text [PHONE_…" at bounding box center [548, 205] width 276 height 33
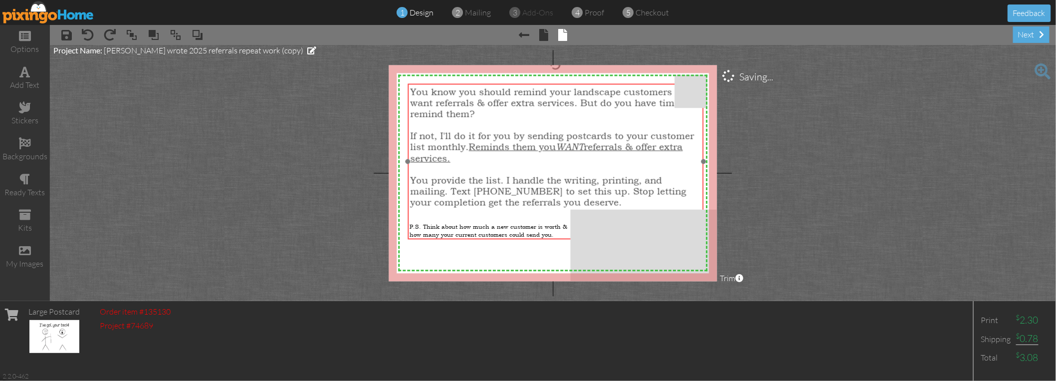
drag, startPoint x: 527, startPoint y: 144, endPoint x: 529, endPoint y: 129, distance: 15.1
click at [528, 130] on span "If not, I'll do it for you by sending postcards to your customer list monthly. …" at bounding box center [553, 146] width 284 height 33
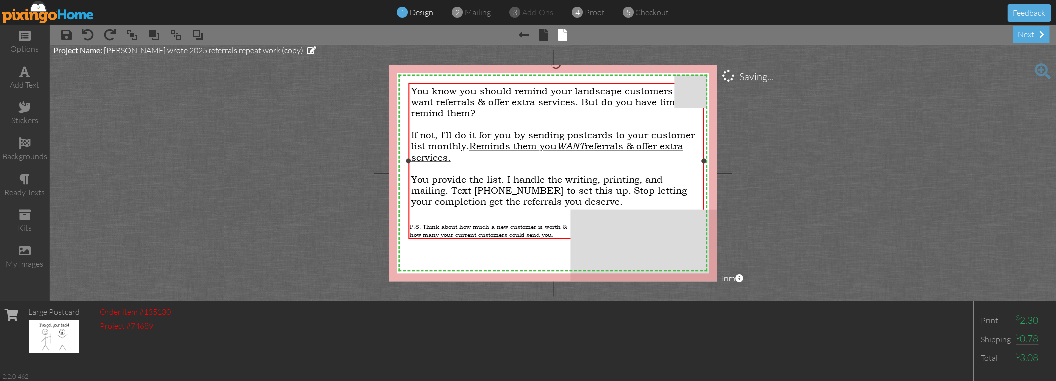
click at [611, 90] on span "You know you should remind your landscape customers you want referrals & offer …" at bounding box center [552, 102] width 282 height 33
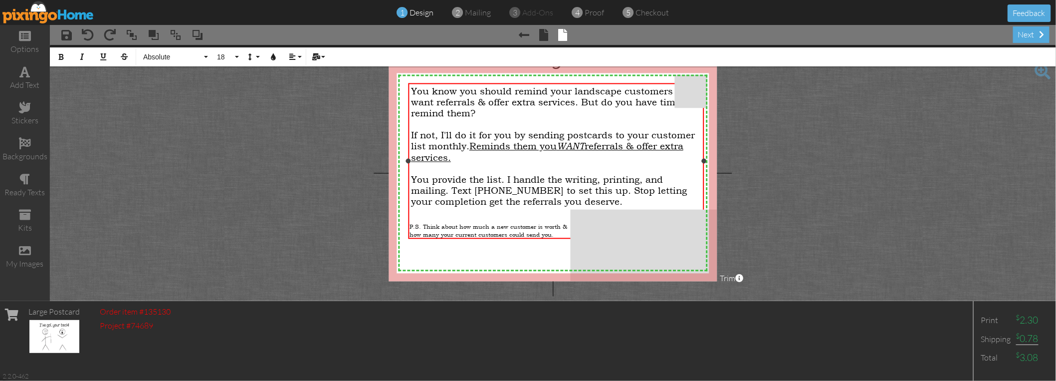
click at [622, 90] on span "You know you should remind your landscape customers you want referrals & offer …" at bounding box center [552, 102] width 282 height 33
click at [648, 105] on span "customers you want referrals & offer extra services. But do you have time to re…" at bounding box center [547, 108] width 273 height 22
click at [341, 193] on project-studio-wrapper "X X X X X X X X X X X X X X X X X X X X X X X X X X X X X X X X X X X X X X X X…" at bounding box center [553, 173] width 1006 height 256
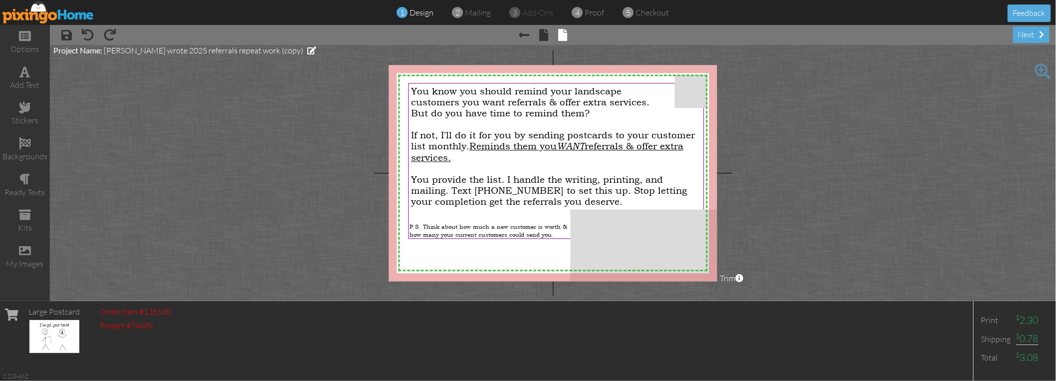
click at [366, 176] on project-studio-wrapper "X X X X X X X X X X X X X X X X X X X X X X X X X X X X X X X X X X X X X X X X…" at bounding box center [553, 173] width 1006 height 256
click at [329, 157] on project-studio-wrapper "X X X X X X X X X X X X X X X X X X X X X X X X X X X X X X X X X X X X X X X X…" at bounding box center [553, 173] width 1006 height 256
click at [487, 178] on span "You provide the list. I handle the writing, printing, and mailing. Text [PHONE_…" at bounding box center [549, 190] width 276 height 33
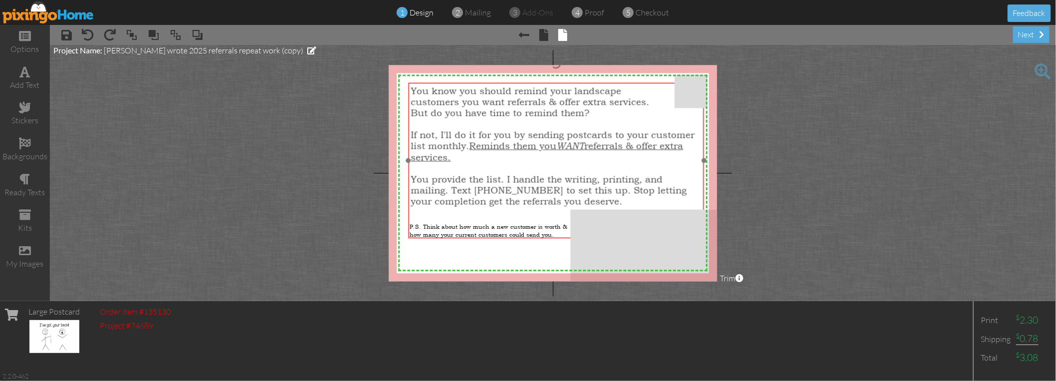
click at [487, 178] on span "You provide the list. I handle the writing, printing, and mailing. Text [PHONE_…" at bounding box center [549, 190] width 276 height 33
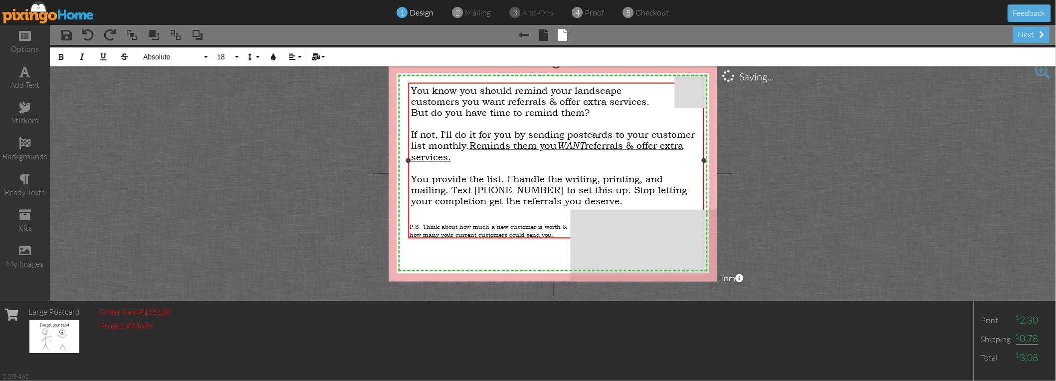
click at [487, 176] on span "You provide the list. I handle the writing, printing, and mailing. Text [PHONE_…" at bounding box center [549, 190] width 276 height 33
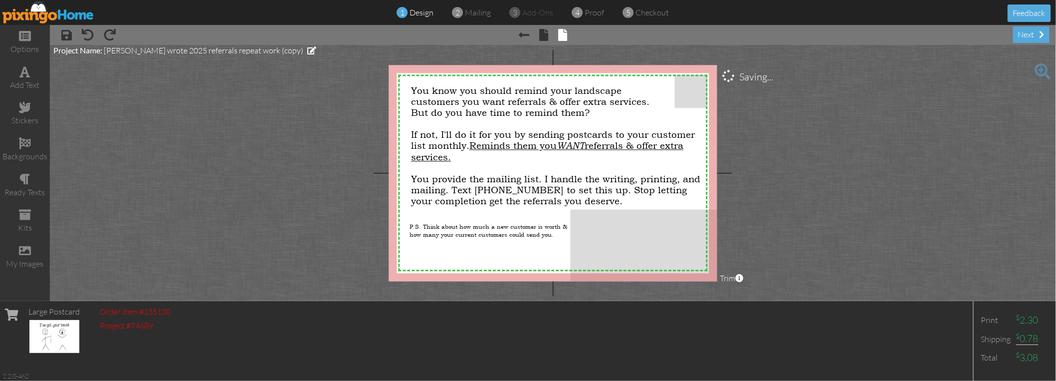
click at [336, 145] on project-studio-wrapper "X X X X X X X X X X X X X X X X X X X X X X X X X X X X X X X X X X X X X X X X…" at bounding box center [553, 173] width 1006 height 256
click at [19, 14] on img at bounding box center [48, 12] width 92 height 22
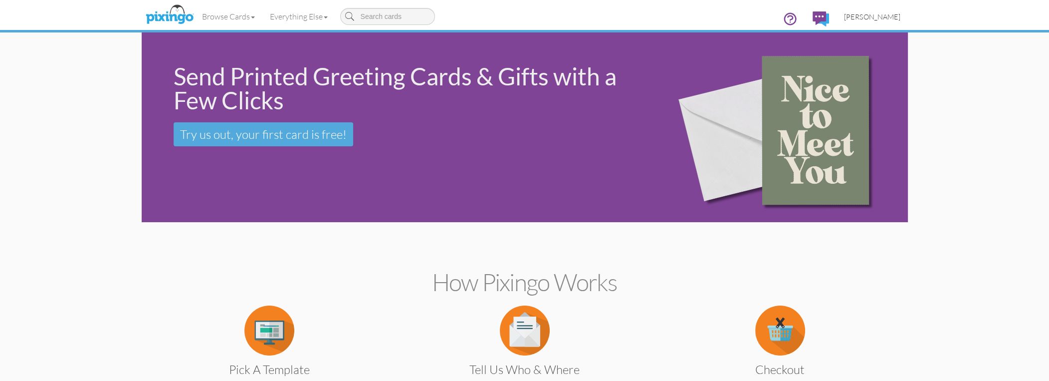
click at [878, 12] on span "[PERSON_NAME]" at bounding box center [872, 16] width 56 height 8
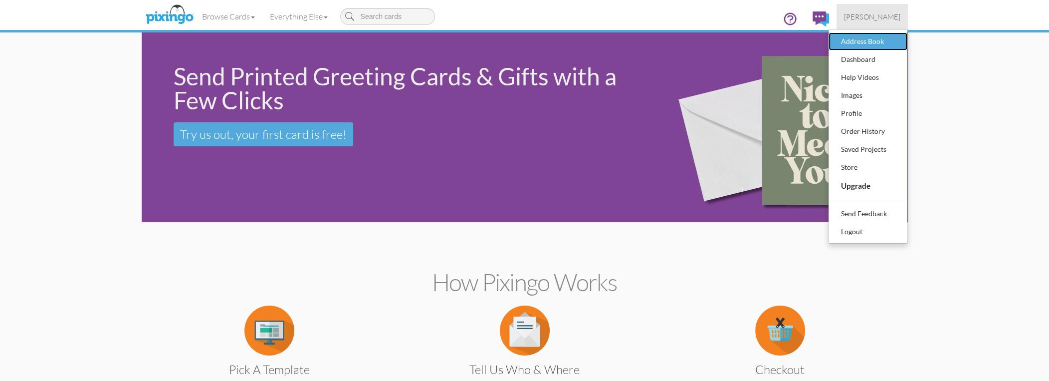
click at [863, 42] on div "Address Book" at bounding box center [868, 41] width 59 height 15
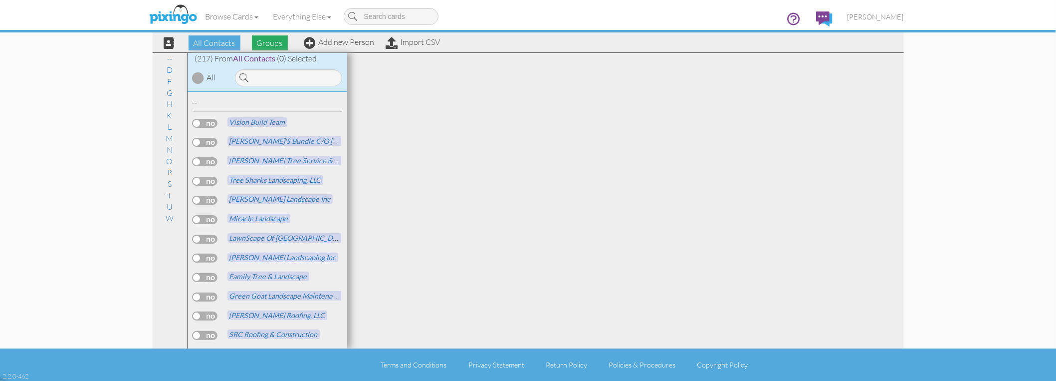
click at [278, 42] on span "Groups" at bounding box center [270, 42] width 36 height 15
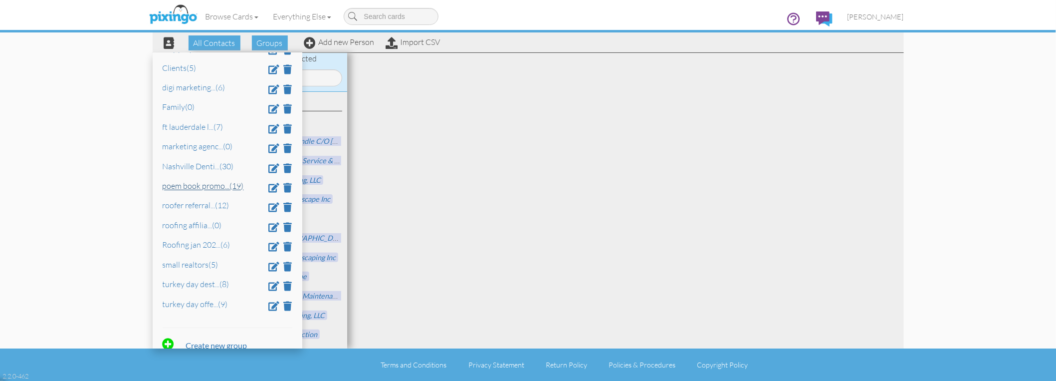
scroll to position [150, 0]
click at [213, 339] on strong "Create new group" at bounding box center [216, 343] width 61 height 9
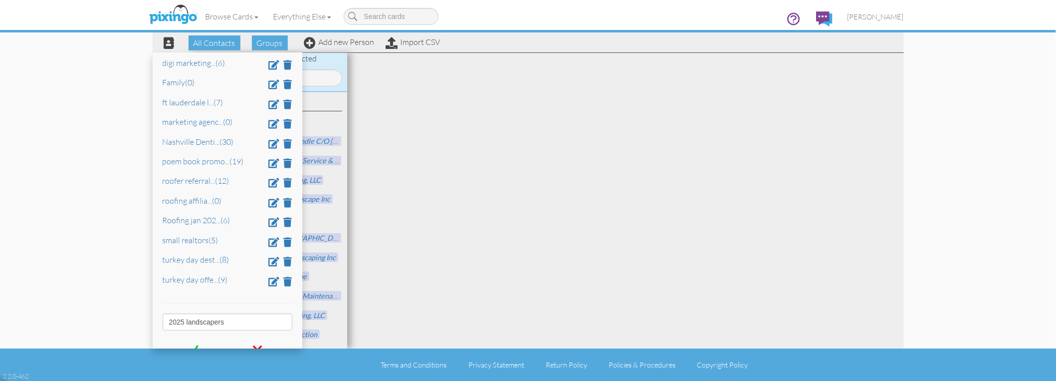
scroll to position [185, 0]
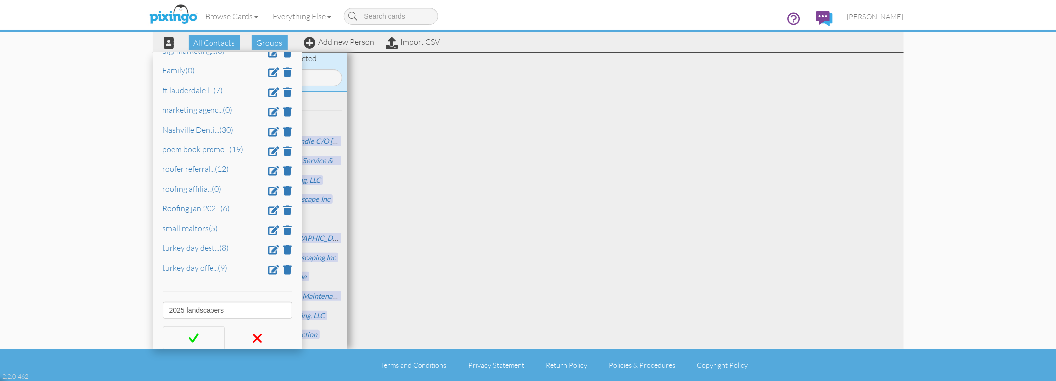
type input "2025 landscapers"
click at [192, 330] on span at bounding box center [194, 337] width 10 height 15
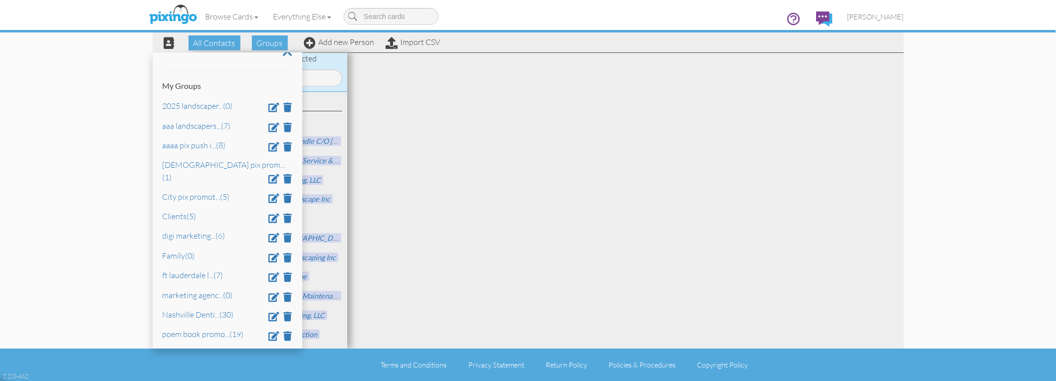
scroll to position [0, 0]
